Goal: Information Seeking & Learning: Check status

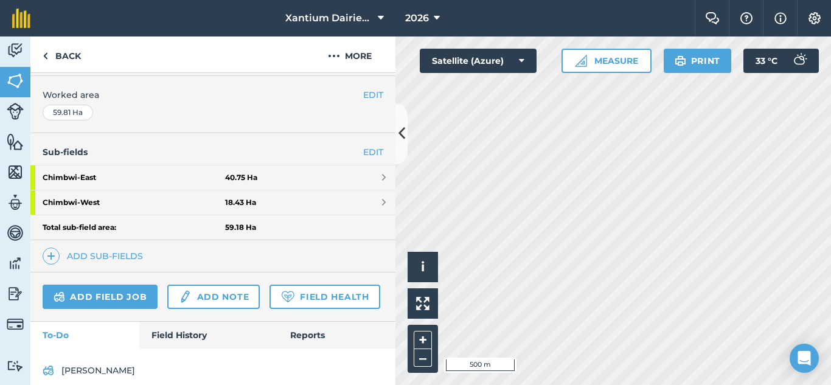
scroll to position [243, 0]
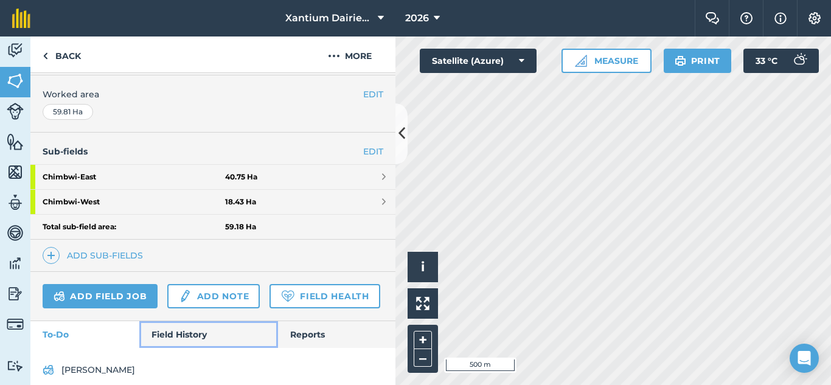
click at [174, 348] on link "Field History" at bounding box center [208, 334] width 138 height 27
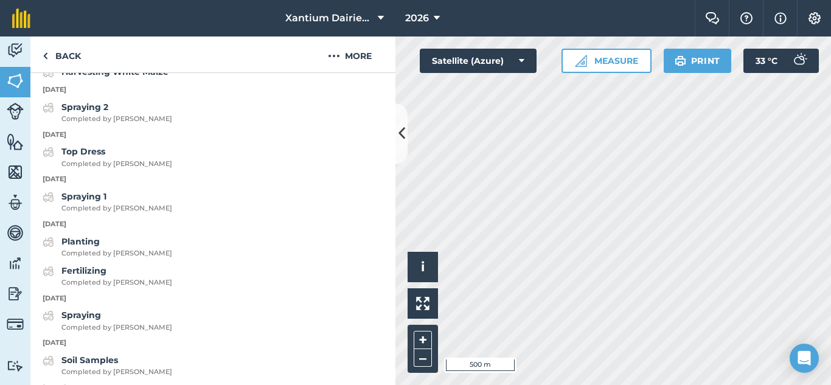
scroll to position [656, 0]
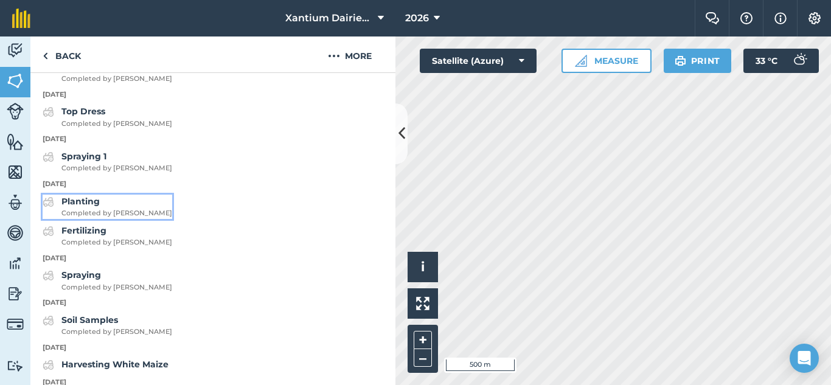
click at [92, 207] on strong "Planting" at bounding box center [80, 201] width 38 height 11
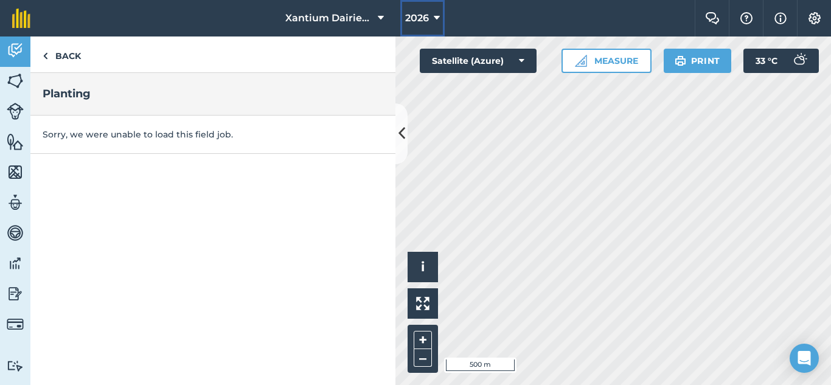
click at [428, 27] on button "2026" at bounding box center [422, 18] width 44 height 37
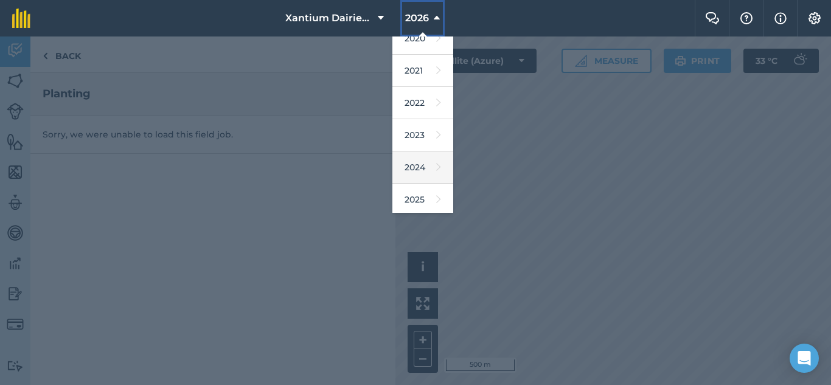
scroll to position [122, 0]
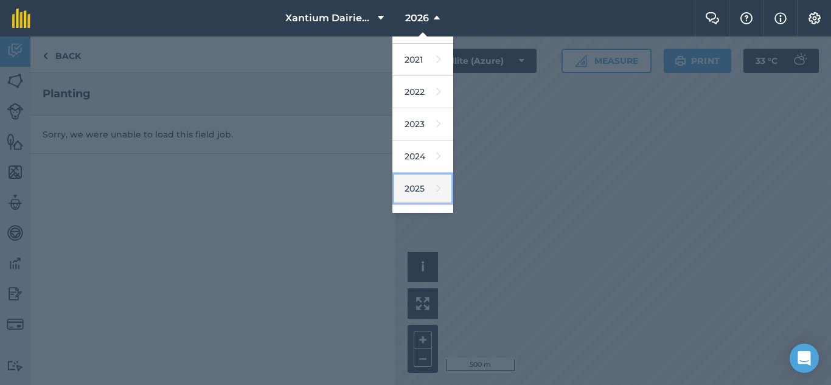
click at [421, 189] on link "2025" at bounding box center [422, 189] width 61 height 32
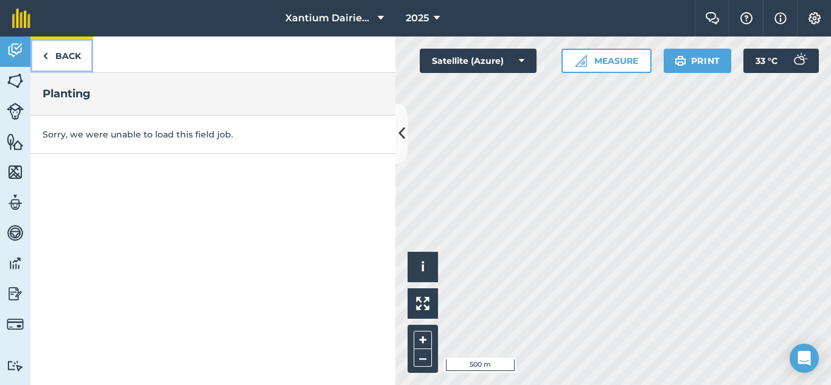
click at [61, 56] on link "Back" at bounding box center [61, 55] width 63 height 36
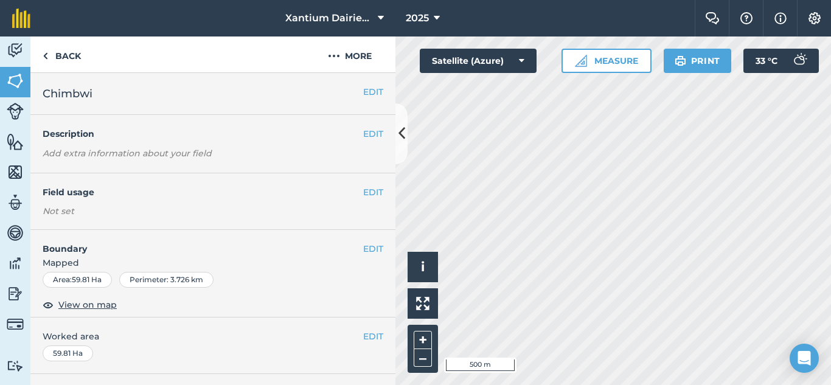
scroll to position [277, 0]
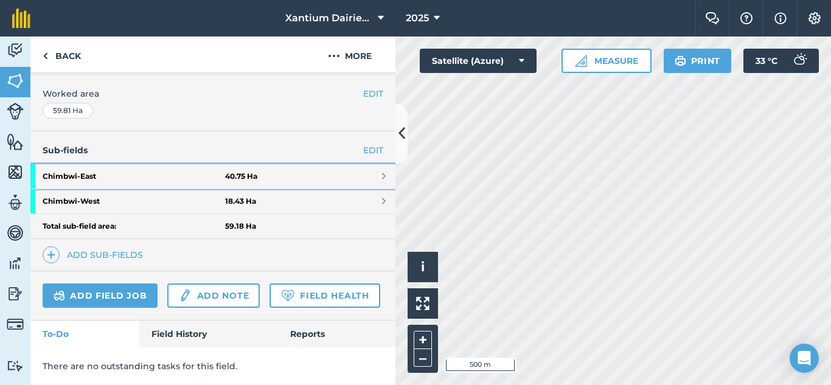
click at [92, 164] on strong "Chimbwi - East" at bounding box center [134, 176] width 183 height 24
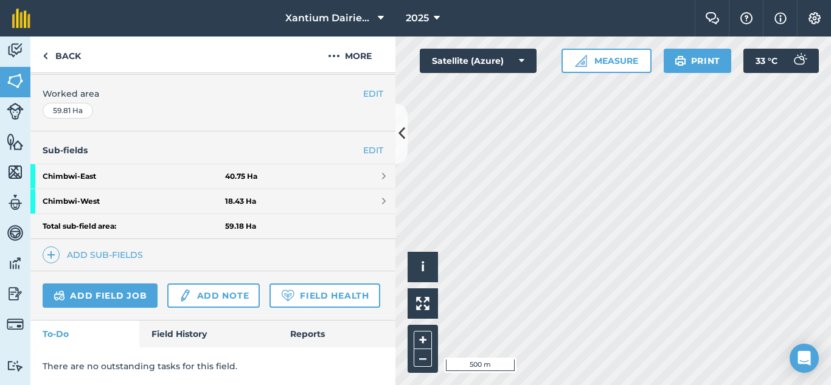
scroll to position [165, 0]
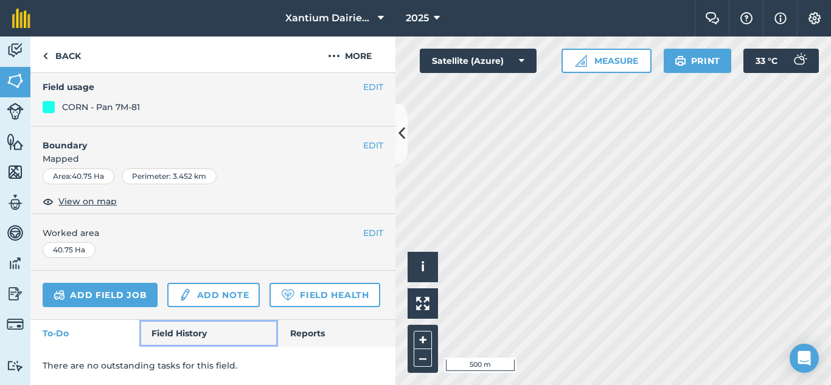
click at [180, 333] on link "Field History" at bounding box center [208, 333] width 138 height 27
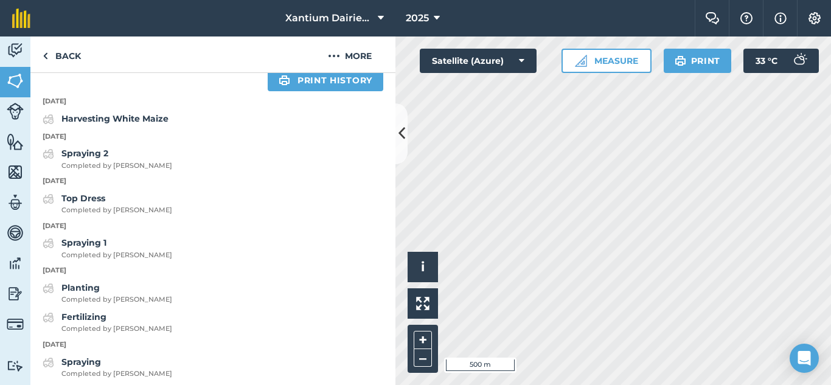
scroll to position [506, 0]
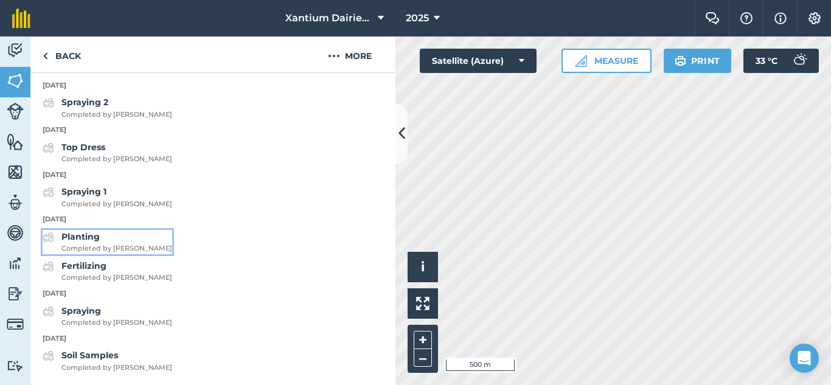
click at [75, 235] on strong "Planting" at bounding box center [80, 236] width 38 height 11
